Goal: Complete application form

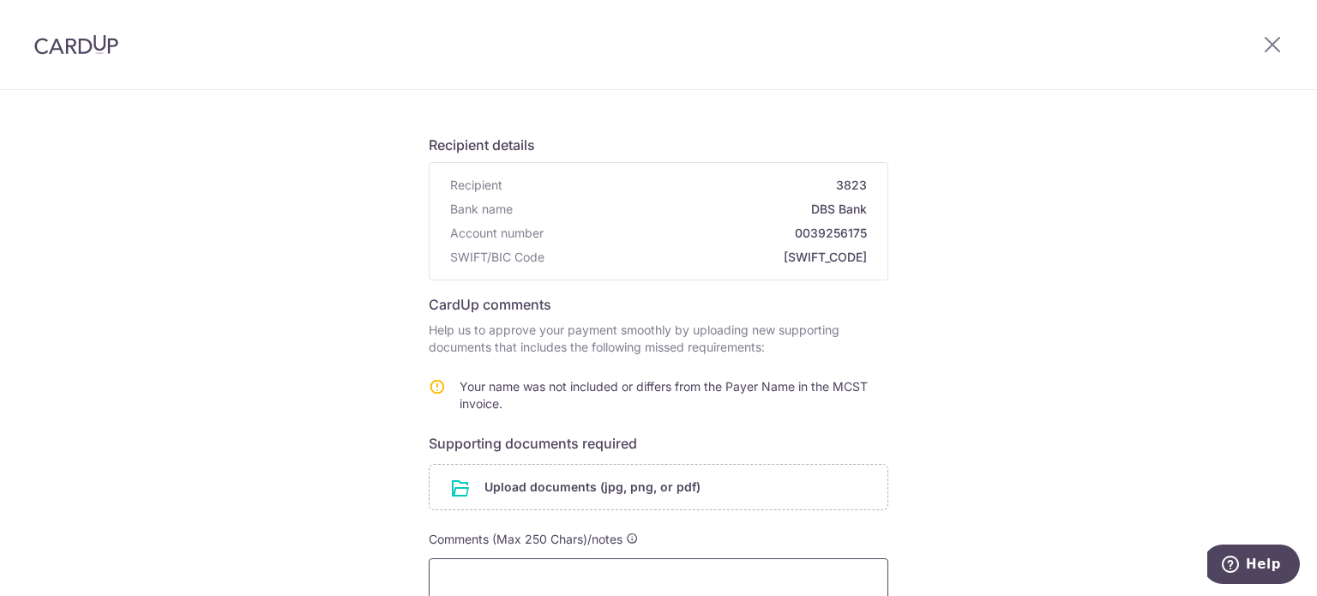
scroll to position [310, 0]
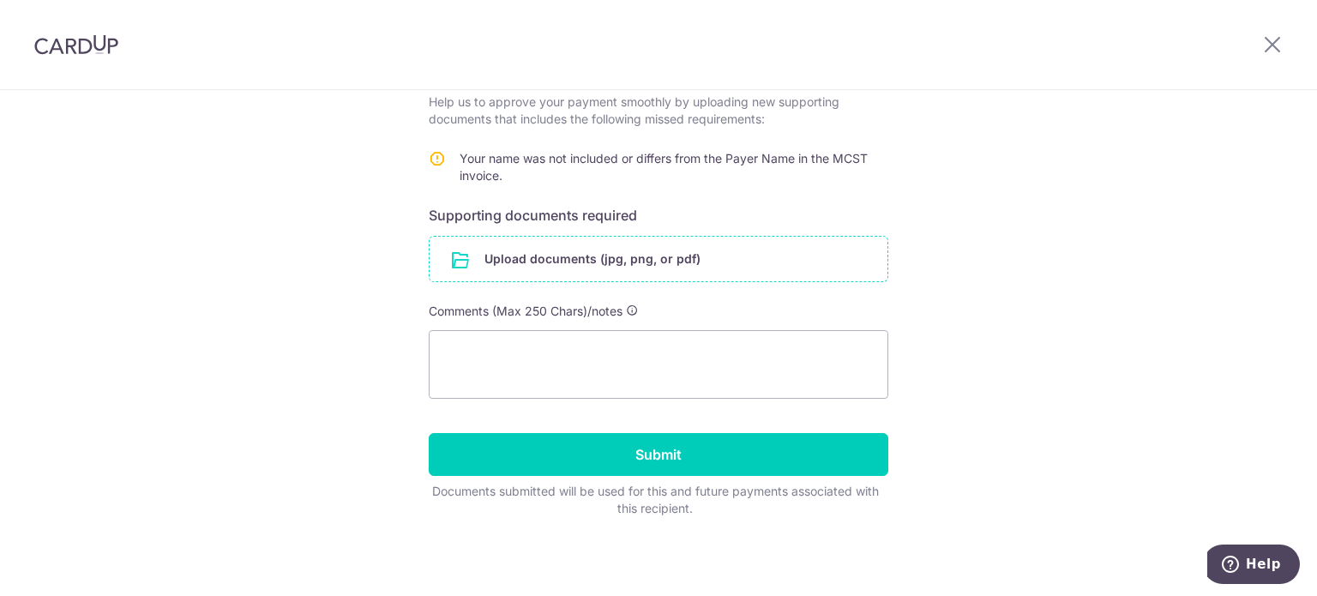
click at [618, 255] on input "file" at bounding box center [658, 259] width 458 height 45
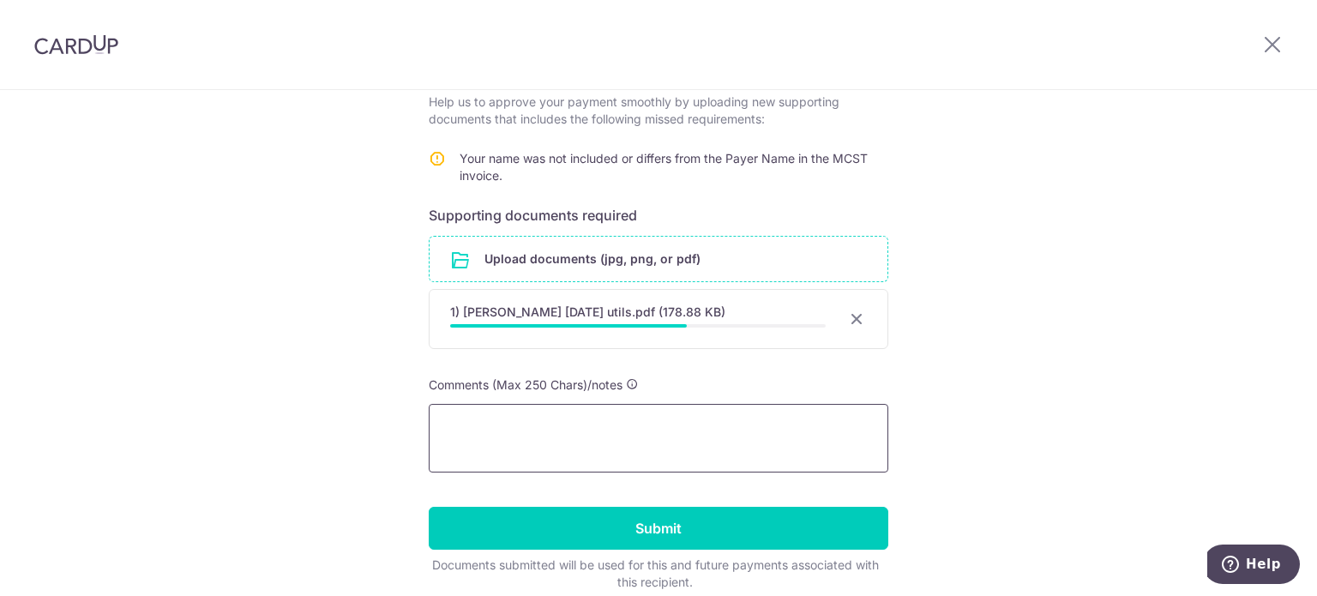
click at [493, 454] on textarea at bounding box center [658, 438] width 459 height 69
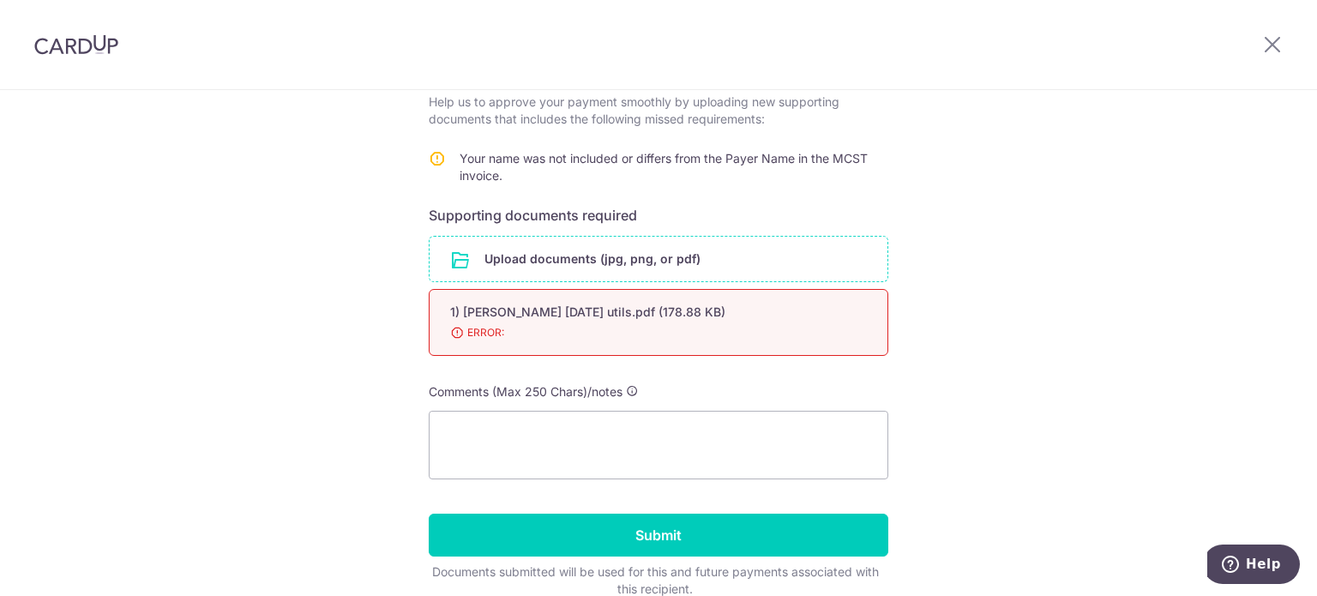
click at [490, 341] on div "1) ferrell jul utils.pdf (178.88 KB) 98% ERROR:" at bounding box center [658, 322] width 459 height 67
drag, startPoint x: 492, startPoint y: 329, endPoint x: 453, endPoint y: 337, distance: 39.3
click at [453, 337] on span "ERROR:" at bounding box center [637, 332] width 375 height 17
click at [453, 334] on span "ERROR:" at bounding box center [637, 332] width 375 height 17
click at [343, 313] on div "Help us verify your payment Recipient details Recipient 3823 Bank name DBS Bank…" at bounding box center [658, 229] width 1317 height 898
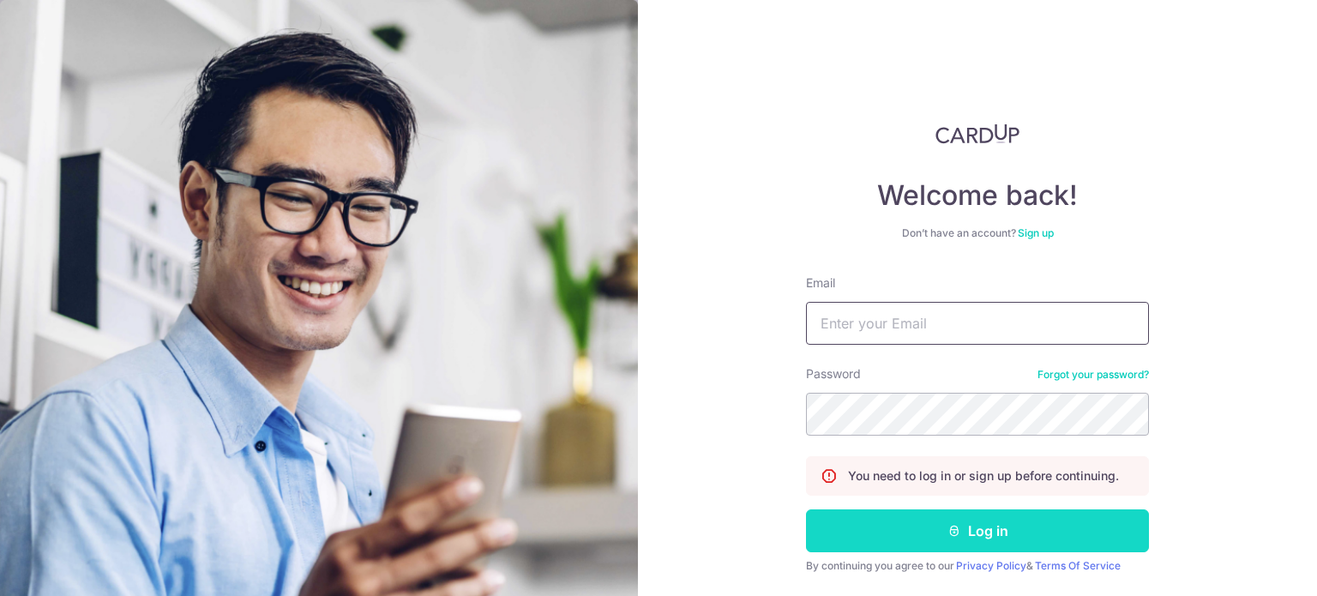
type input "[EMAIL_ADDRESS][DOMAIN_NAME]"
click at [922, 520] on button "Log in" at bounding box center [977, 530] width 343 height 43
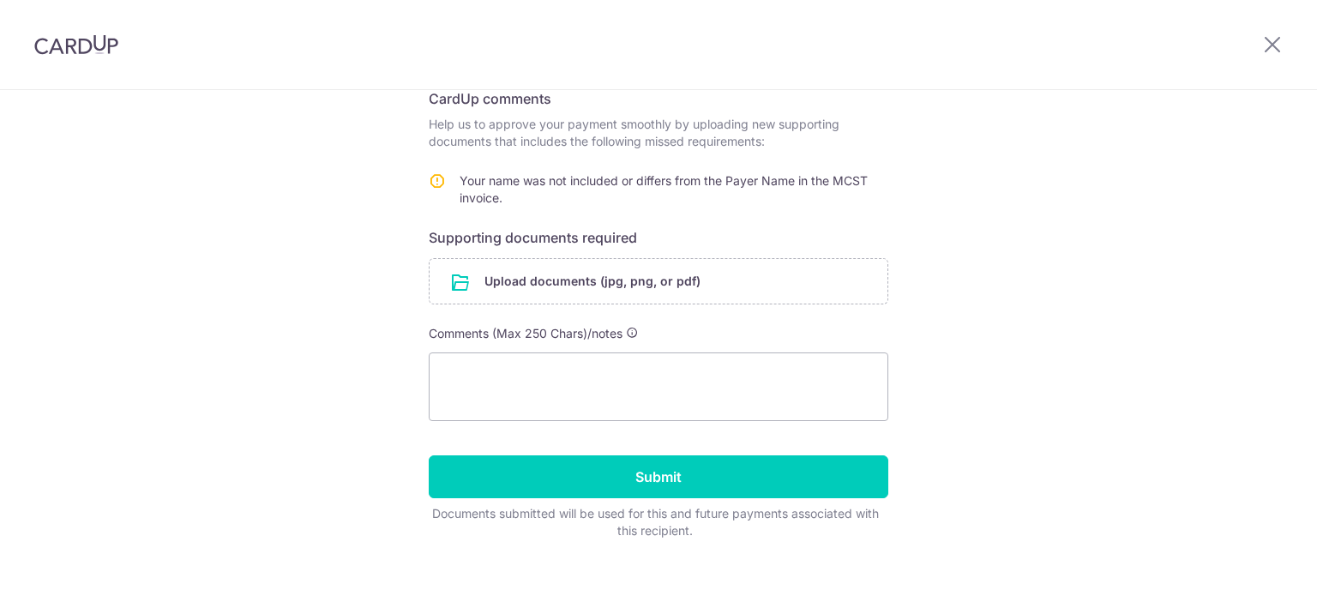
scroll to position [310, 0]
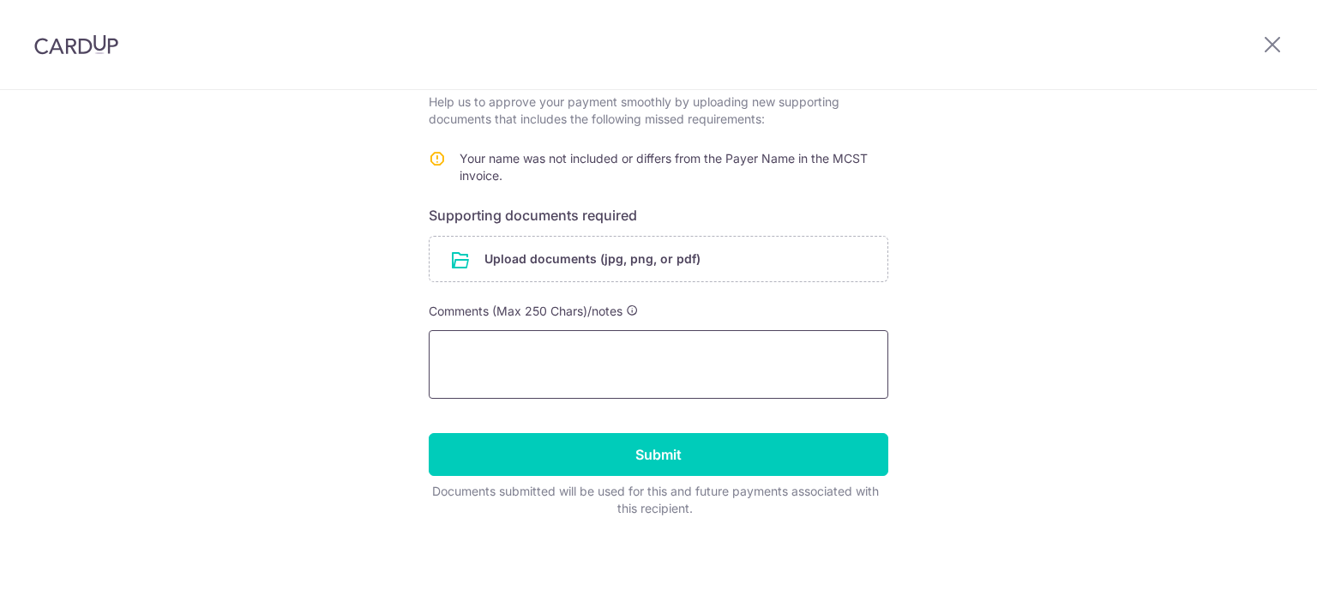
click at [617, 349] on textarea at bounding box center [658, 364] width 459 height 69
click at [478, 263] on input "file" at bounding box center [658, 259] width 458 height 45
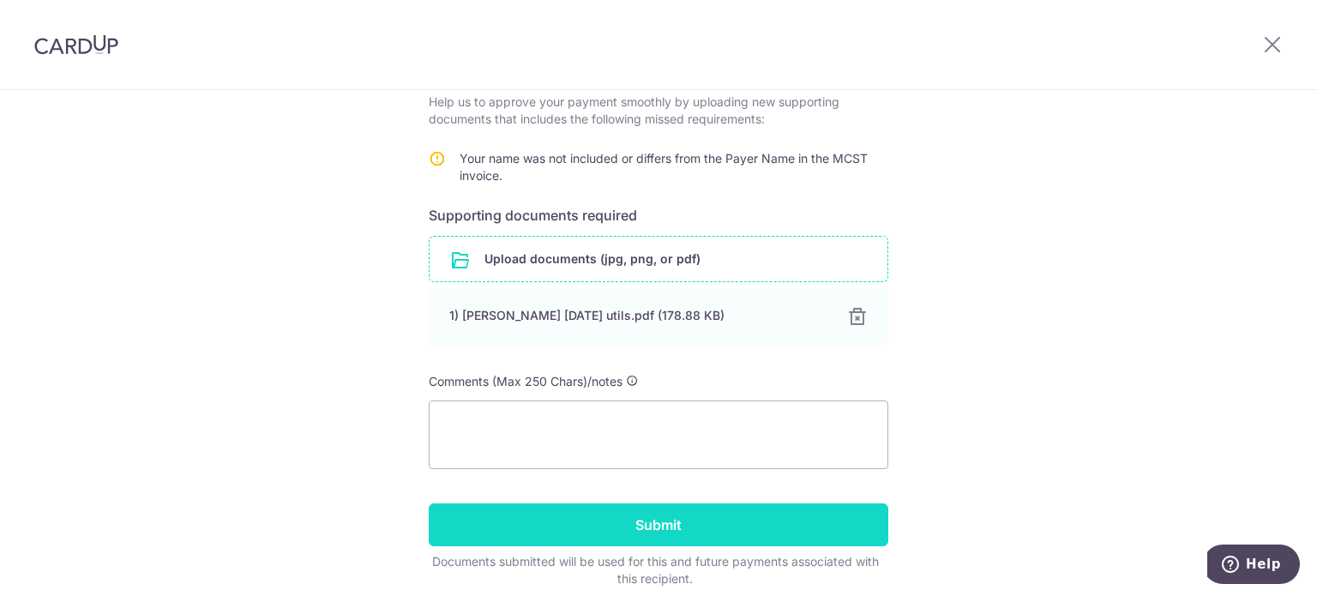
click at [639, 532] on input "Submit" at bounding box center [658, 524] width 459 height 43
